Goal: Information Seeking & Learning: Learn about a topic

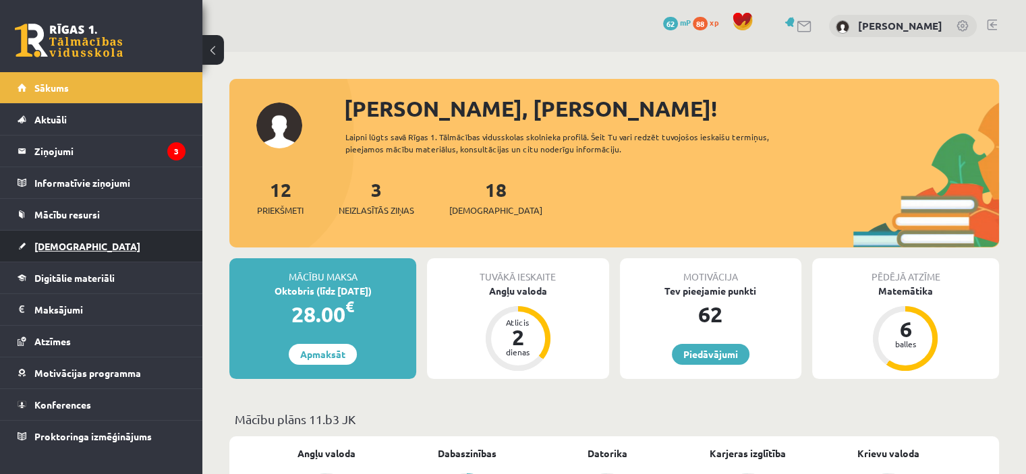
click at [62, 236] on link "[DEMOGRAPHIC_DATA]" at bounding box center [102, 246] width 168 height 31
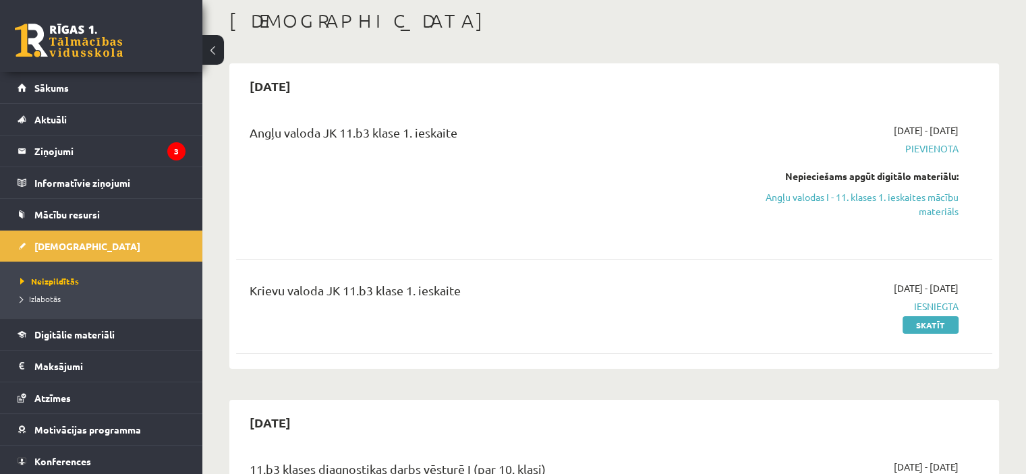
scroll to position [70, 0]
click at [908, 204] on link "Angļu valodas I - 11. klases 1. ieskaites mācību materiāls" at bounding box center [847, 204] width 223 height 28
click at [884, 204] on link "Angļu valodas I - 11. klases 1. ieskaites mācību materiāls" at bounding box center [847, 204] width 223 height 28
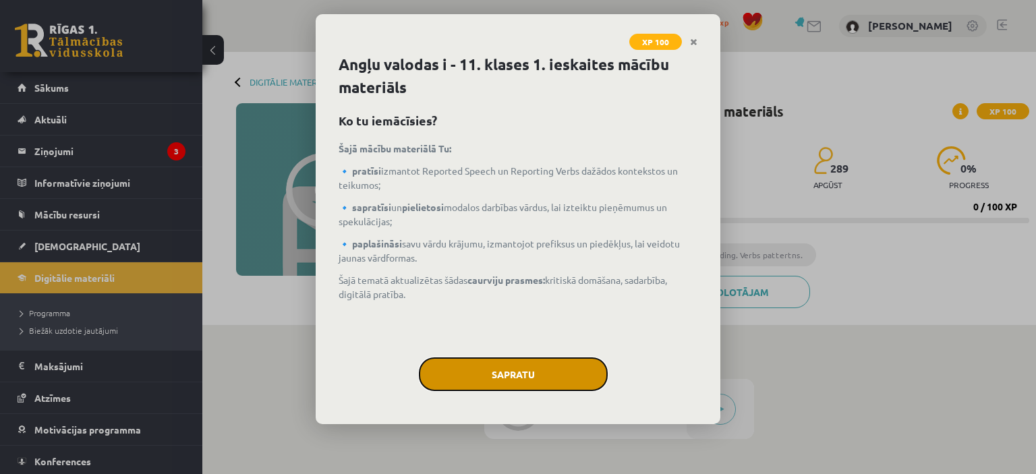
click at [525, 374] on button "Sapratu" at bounding box center [513, 375] width 189 height 34
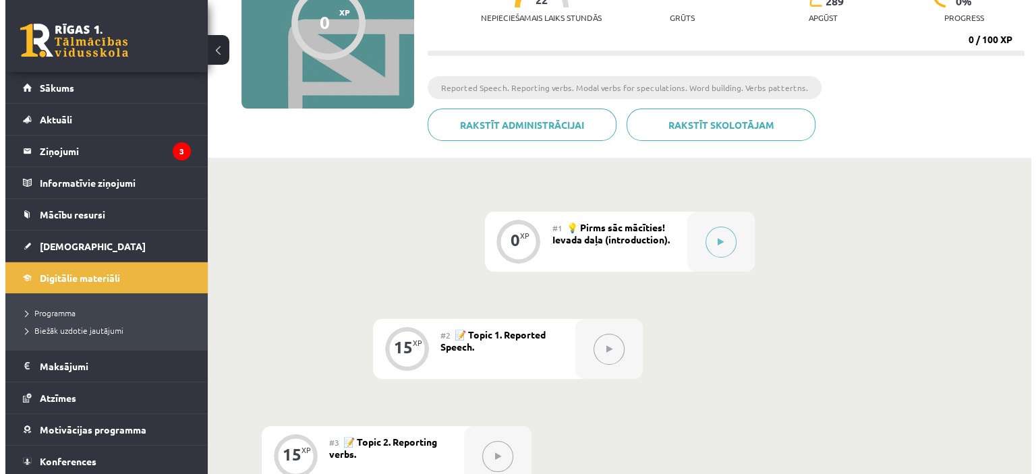
scroll to position [169, 0]
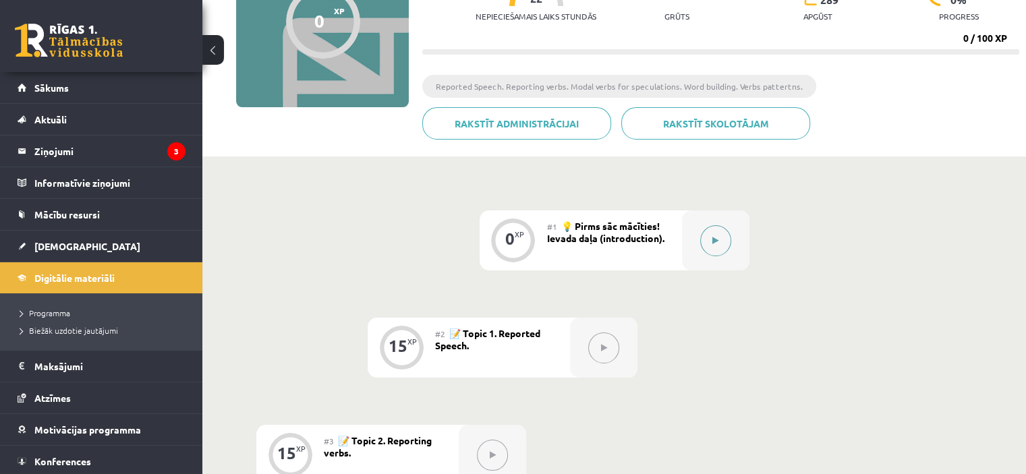
click at [708, 242] on button at bounding box center [715, 240] width 31 height 31
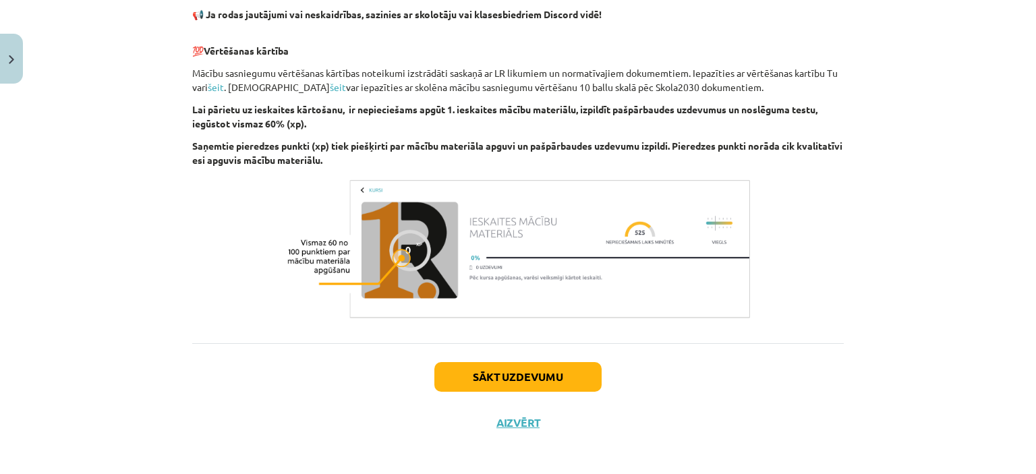
scroll to position [944, 0]
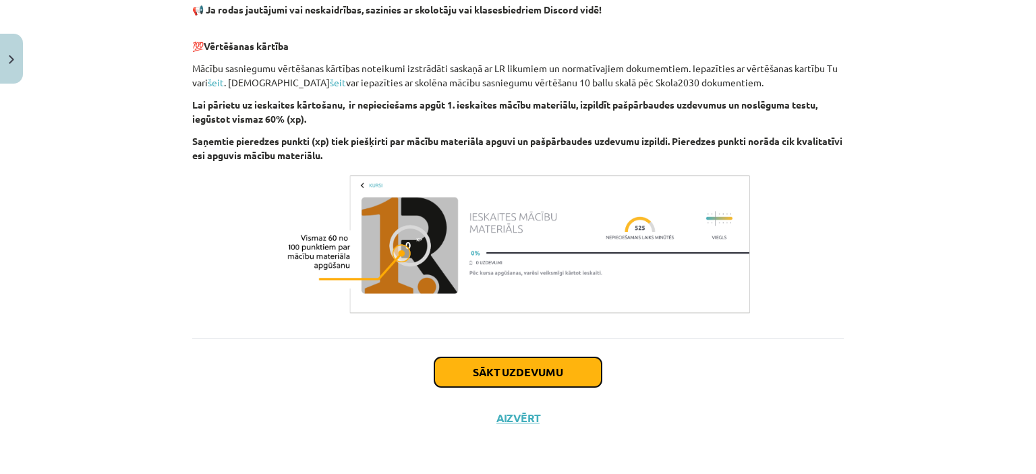
click at [532, 364] on button "Sākt uzdevumu" at bounding box center [518, 373] width 167 height 30
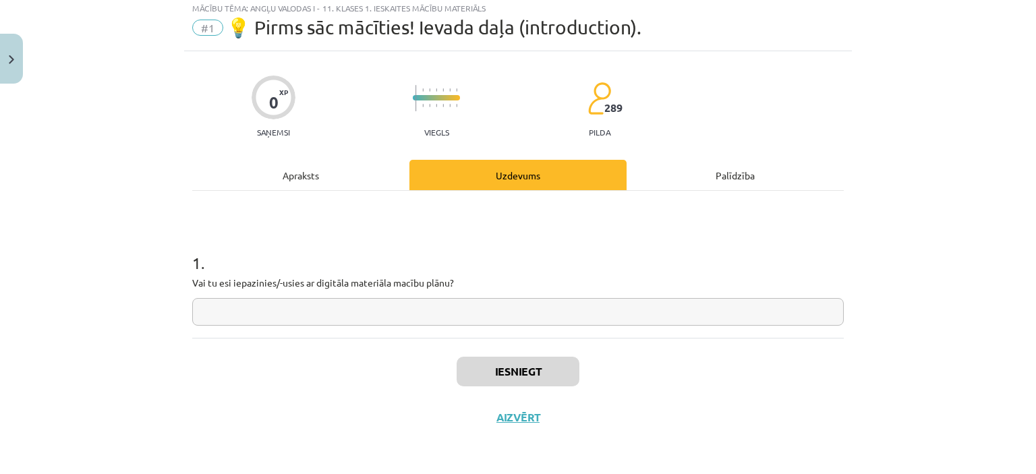
scroll to position [34, 0]
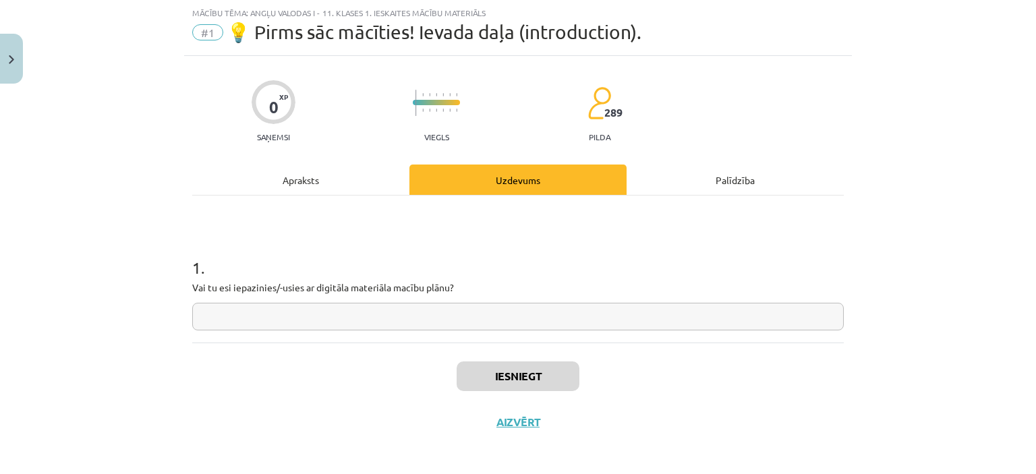
click at [546, 318] on input "text" at bounding box center [518, 317] width 652 height 28
type input "**"
click at [534, 377] on button "Iesniegt" at bounding box center [518, 377] width 123 height 30
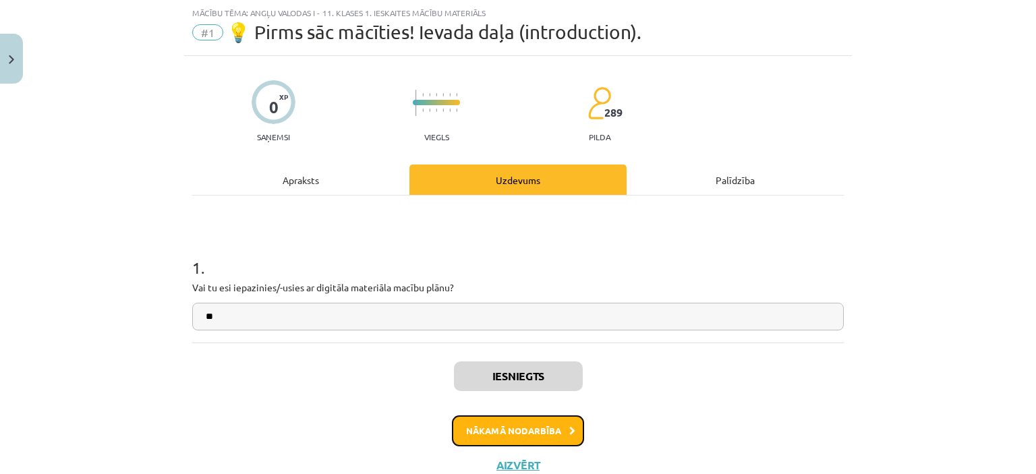
click at [529, 424] on button "Nākamā nodarbība" at bounding box center [518, 431] width 132 height 31
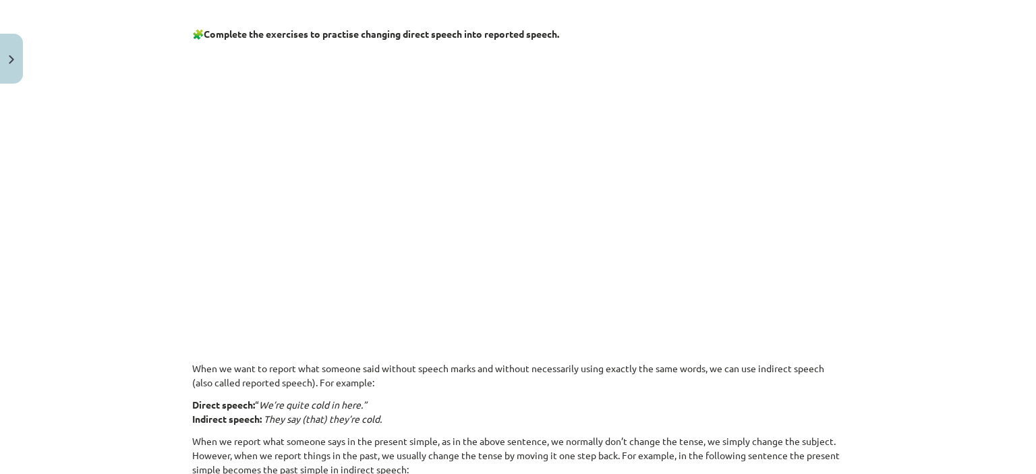
scroll to position [616, 0]
